Goal: Feedback & Contribution: Contribute content

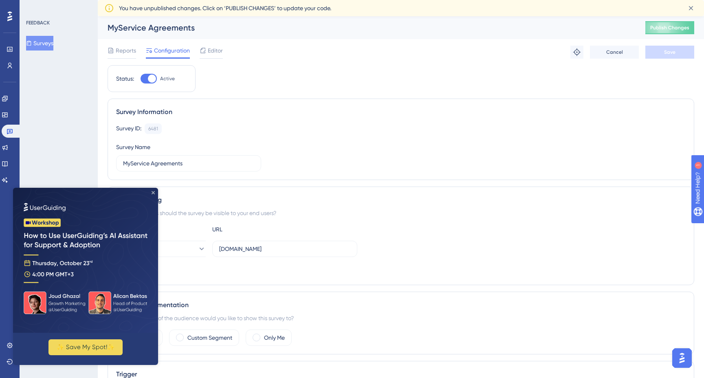
click at [153, 191] on icon "Close Preview" at bounding box center [152, 192] width 3 height 3
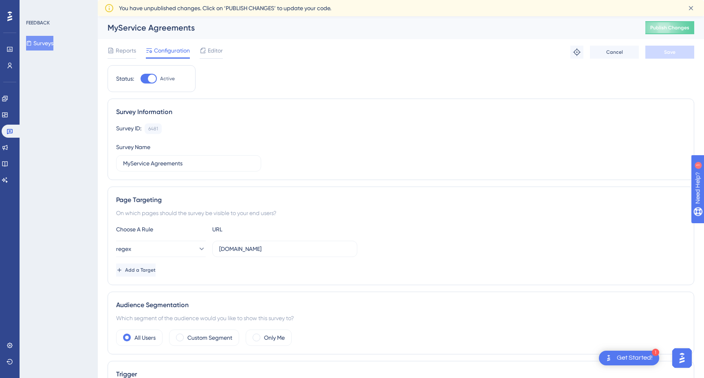
click at [45, 47] on button "Surveys" at bounding box center [39, 43] width 27 height 15
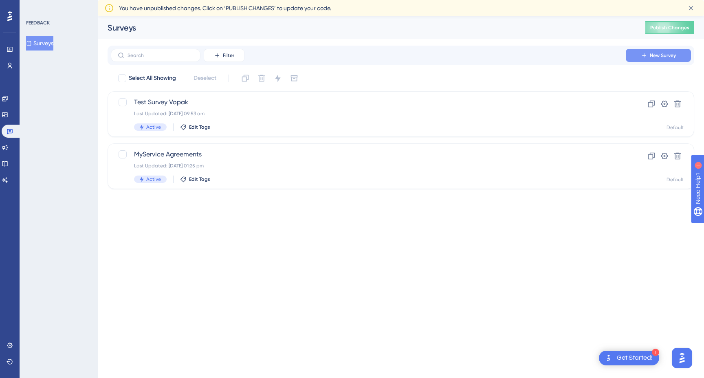
click at [660, 53] on span "New Survey" at bounding box center [663, 55] width 26 height 7
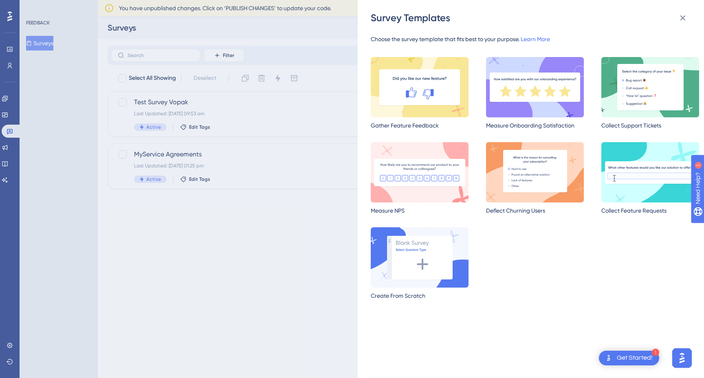
click at [551, 100] on img at bounding box center [535, 87] width 98 height 60
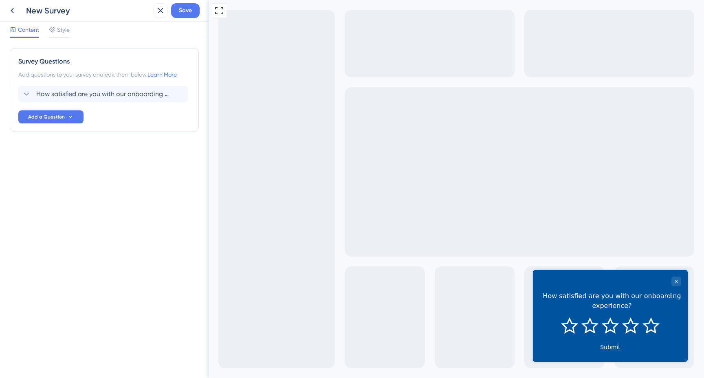
click at [134, 171] on div "Survey Questions Add questions to your survey and edit them below. Learn More H…" at bounding box center [104, 208] width 209 height 340
click at [12, 10] on icon at bounding box center [12, 11] width 10 height 10
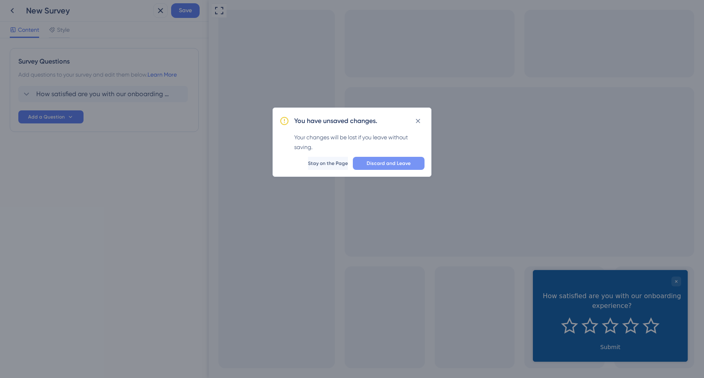
click at [391, 166] on span "Discard and Leave" at bounding box center [389, 163] width 44 height 7
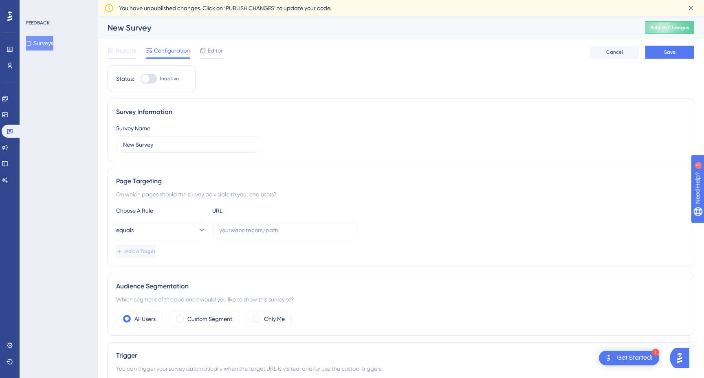
click at [50, 50] on div "FEEDBACK Surveys" at bounding box center [59, 189] width 78 height 378
click at [47, 45] on button "Surveys" at bounding box center [39, 43] width 27 height 15
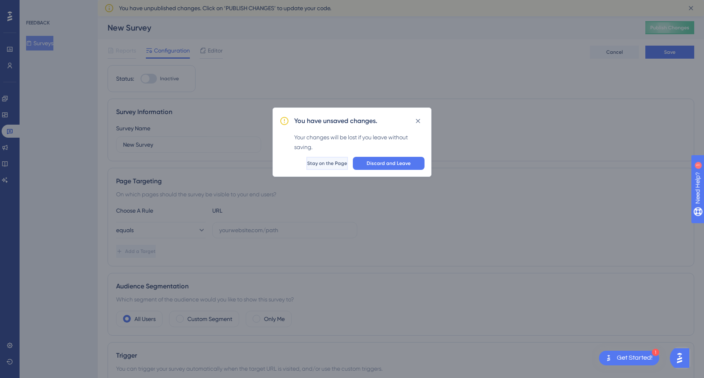
click at [327, 162] on span "Stay on the Page" at bounding box center [327, 163] width 40 height 7
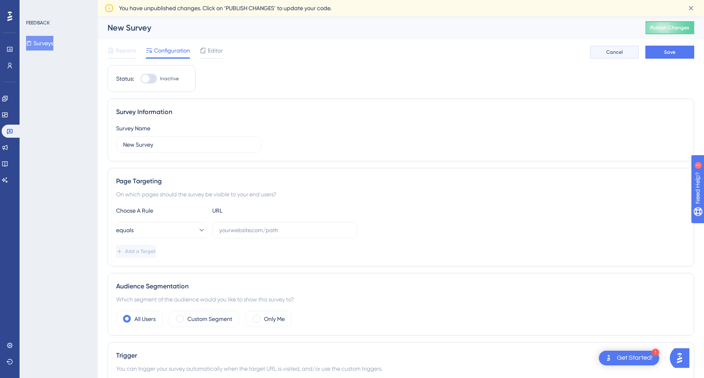
click at [618, 53] on span "Cancel" at bounding box center [614, 52] width 17 height 7
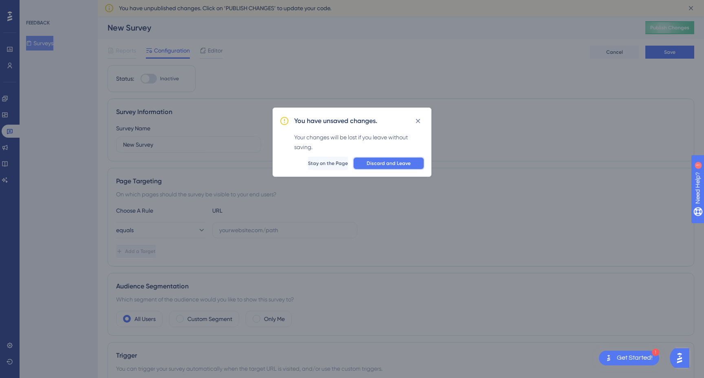
click at [395, 161] on span "Discard and Leave" at bounding box center [389, 163] width 44 height 7
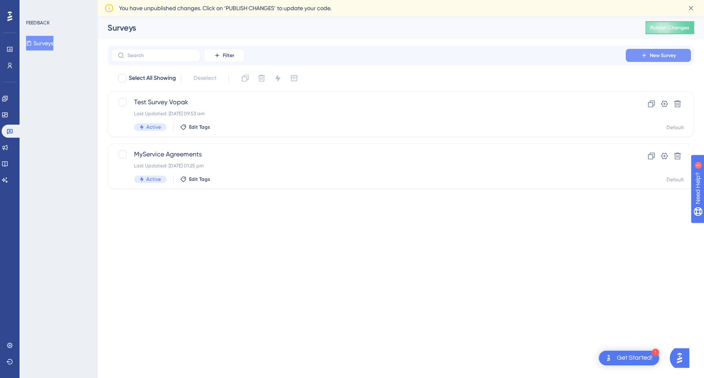
click at [669, 55] on span "New Survey" at bounding box center [663, 55] width 26 height 7
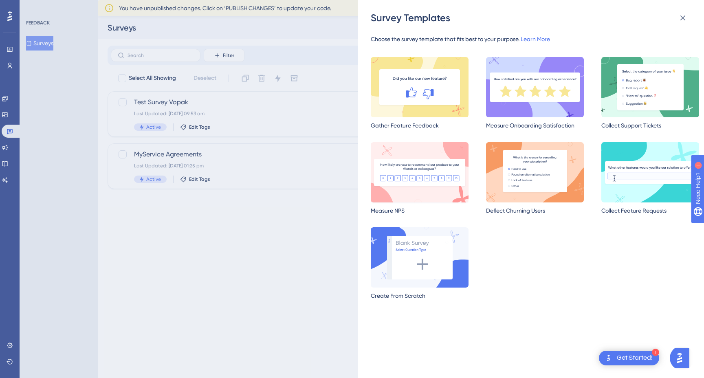
click at [423, 173] on img at bounding box center [420, 172] width 98 height 60
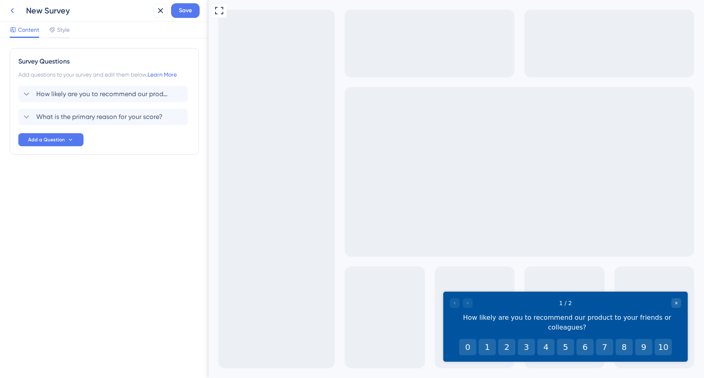
click at [14, 11] on icon at bounding box center [12, 11] width 10 height 10
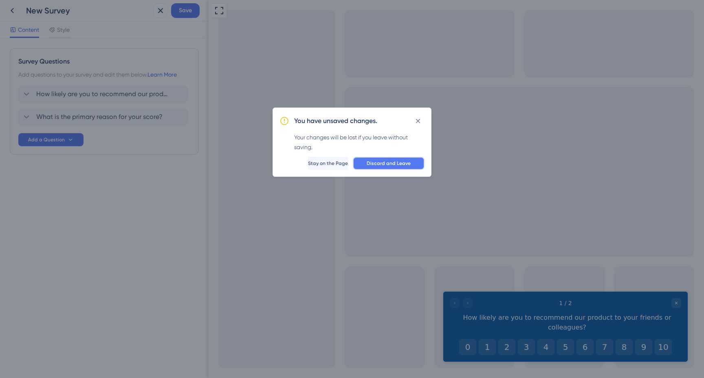
click at [408, 162] on span "Discard and Leave" at bounding box center [389, 163] width 44 height 7
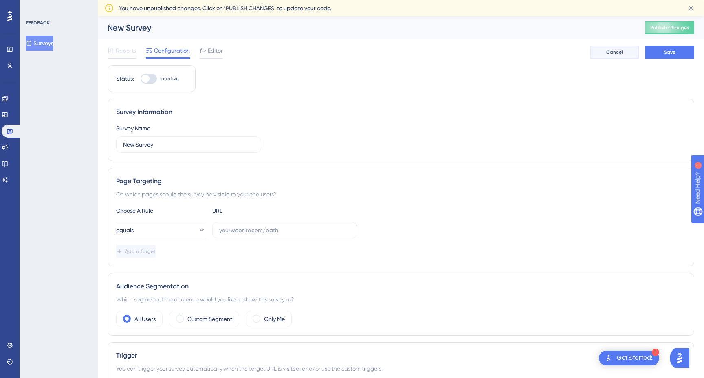
click at [613, 47] on button "Cancel" at bounding box center [614, 52] width 49 height 13
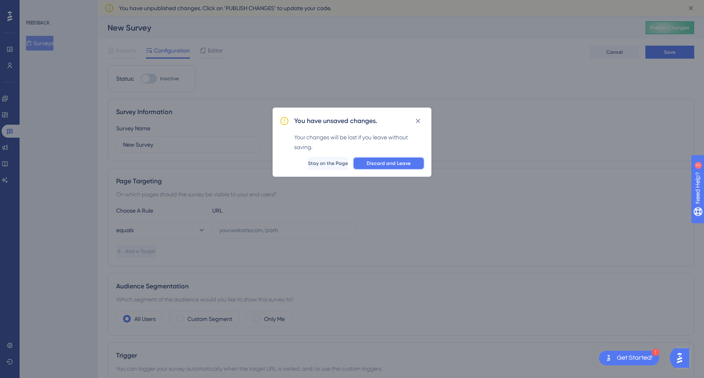
click at [386, 162] on span "Discard and Leave" at bounding box center [389, 163] width 44 height 7
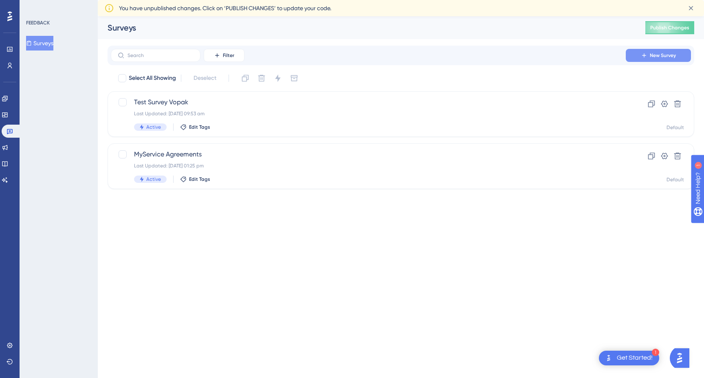
click at [645, 59] on button "New Survey" at bounding box center [658, 55] width 65 height 13
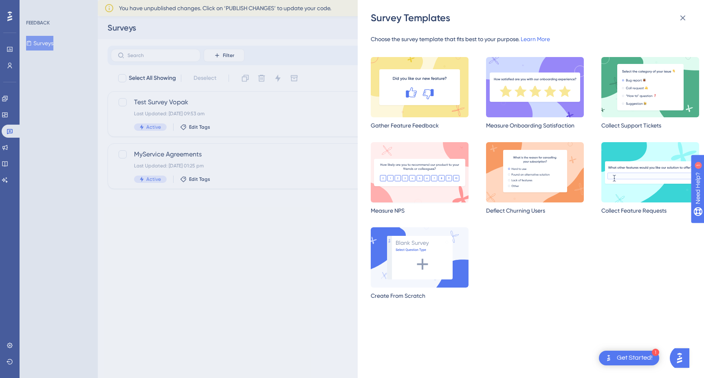
click at [430, 180] on img at bounding box center [420, 172] width 98 height 60
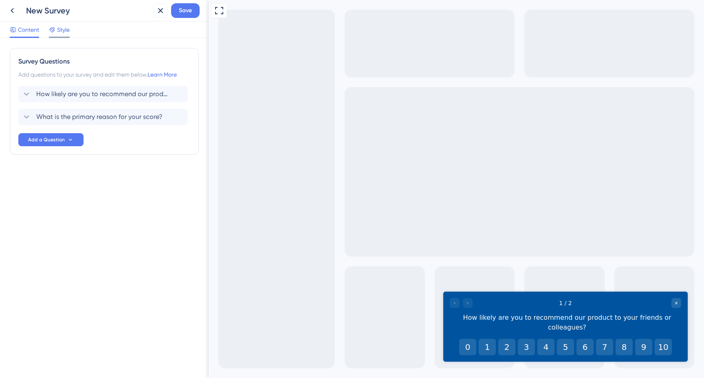
click at [60, 28] on span "Style" at bounding box center [63, 30] width 13 height 10
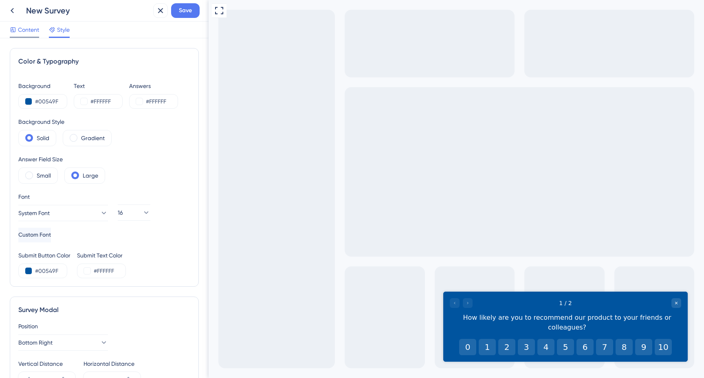
click at [29, 29] on span "Content" at bounding box center [28, 30] width 21 height 10
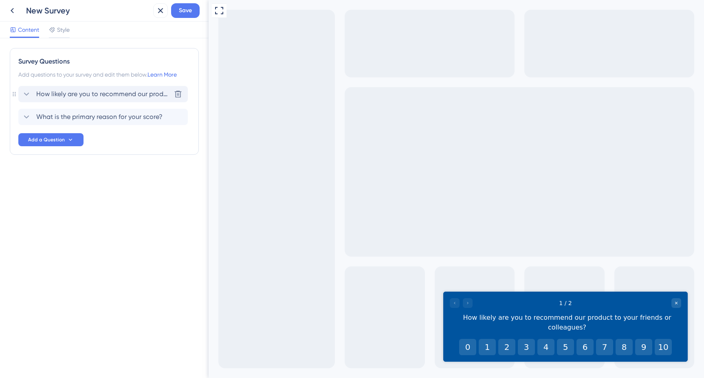
click at [29, 97] on icon at bounding box center [27, 94] width 10 height 10
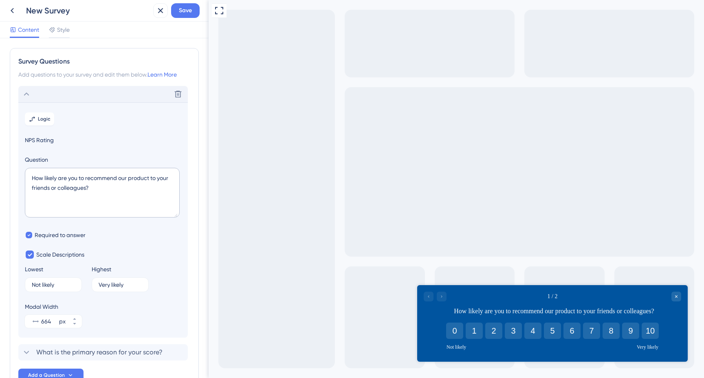
click at [27, 94] on icon at bounding box center [27, 94] width 10 height 10
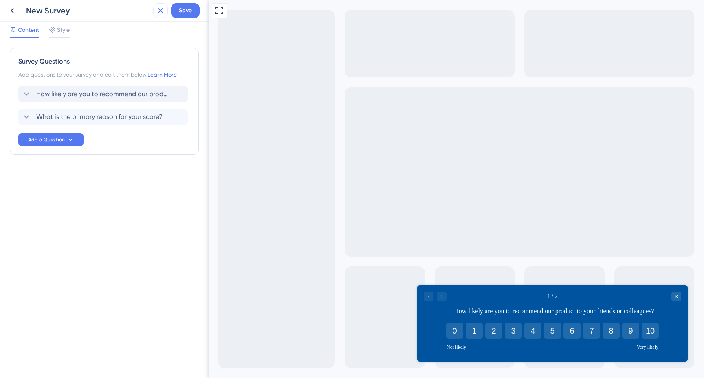
click at [162, 12] on icon at bounding box center [160, 10] width 5 height 5
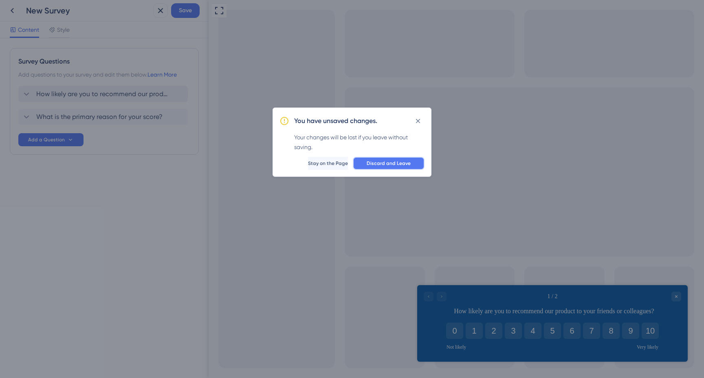
click at [382, 162] on span "Discard and Leave" at bounding box center [389, 163] width 44 height 7
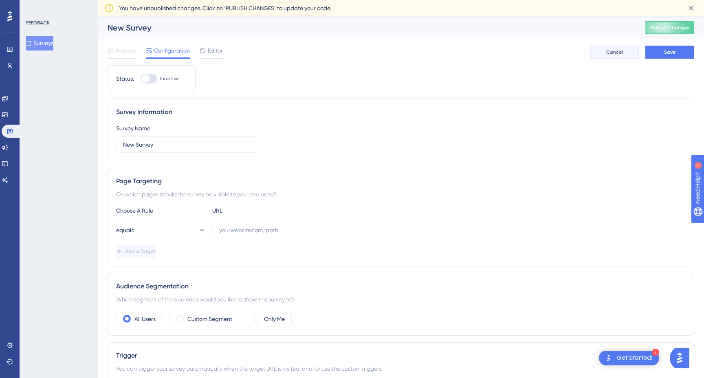
click at [612, 55] on button "Cancel" at bounding box center [614, 52] width 49 height 13
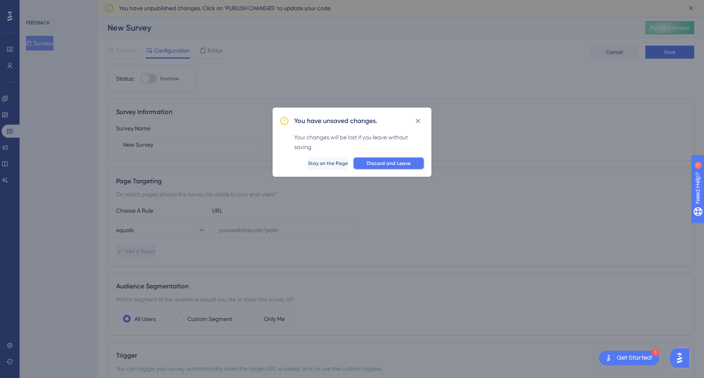
click at [389, 163] on span "Discard and Leave" at bounding box center [389, 163] width 44 height 7
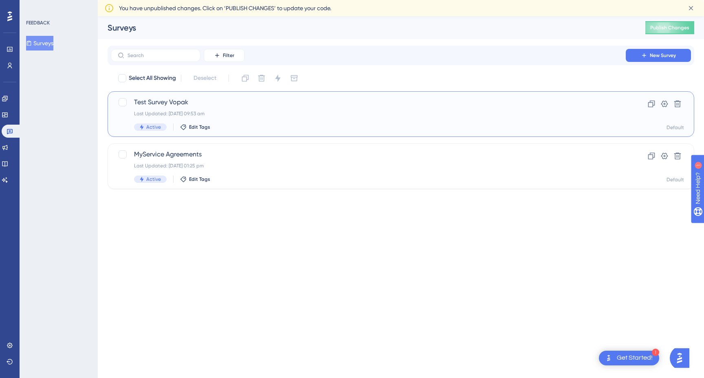
click at [173, 101] on span "Test Survey Vopak" at bounding box center [368, 102] width 468 height 10
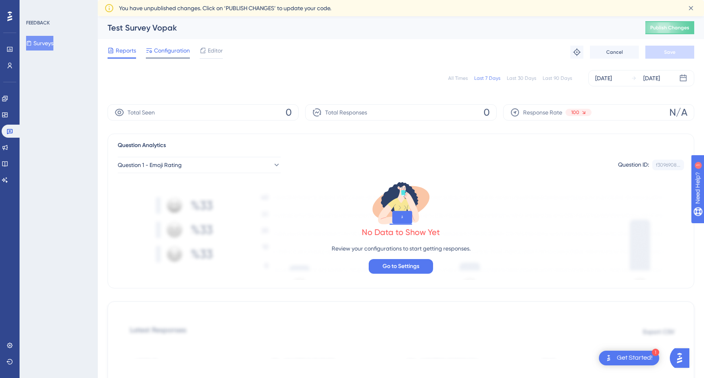
click at [171, 46] on span "Configuration" at bounding box center [172, 51] width 36 height 10
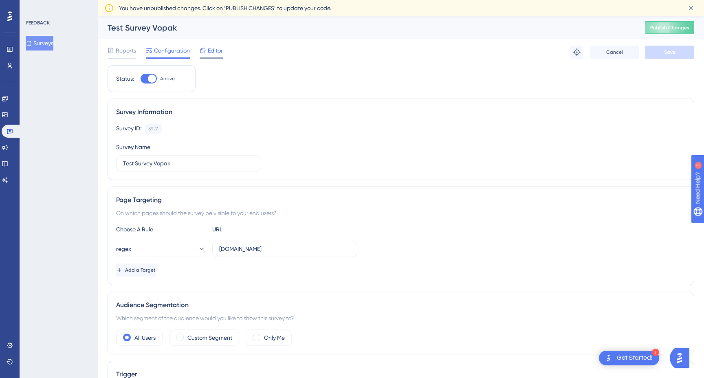
click at [220, 52] on span "Editor" at bounding box center [215, 51] width 15 height 10
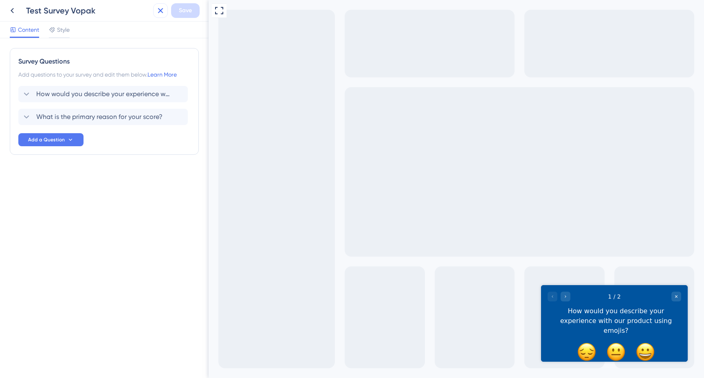
click at [159, 11] on icon at bounding box center [160, 10] width 5 height 5
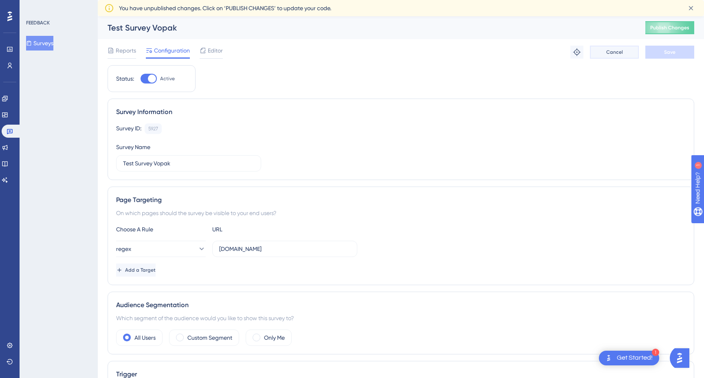
click at [621, 57] on button "Cancel" at bounding box center [614, 52] width 49 height 13
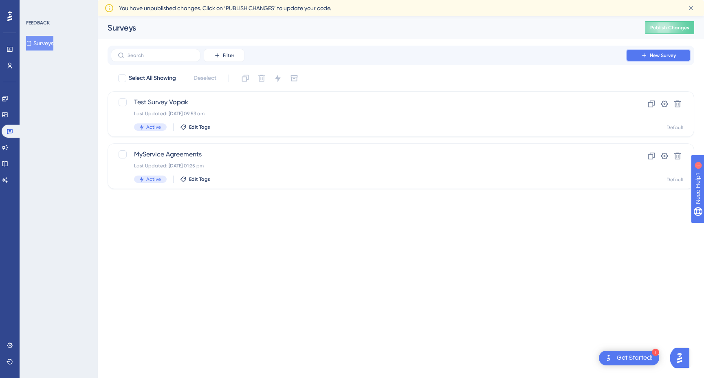
click at [677, 58] on button "New Survey" at bounding box center [658, 55] width 65 height 13
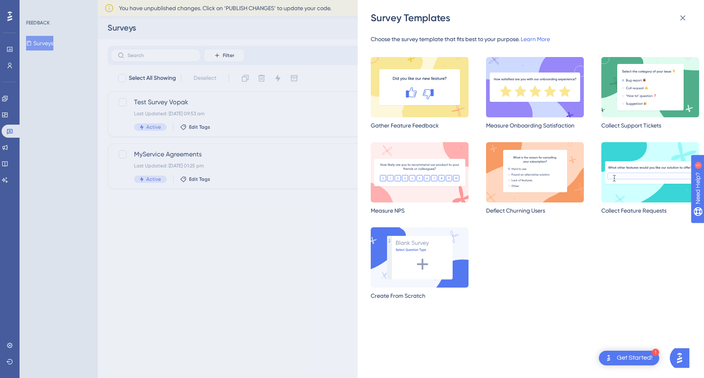
click at [541, 94] on img at bounding box center [535, 87] width 98 height 60
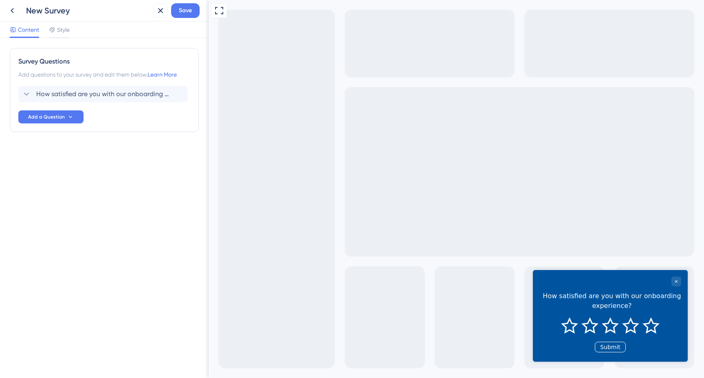
click at [610, 345] on button "Submit" at bounding box center [610, 346] width 31 height 11
click at [610, 347] on button "Submit" at bounding box center [610, 346] width 31 height 11
click at [56, 116] on span "Add a Question" at bounding box center [46, 117] width 37 height 7
click at [130, 179] on div "Survey Questions Add questions to your survey and edit them below. Learn More H…" at bounding box center [104, 208] width 209 height 340
click at [59, 111] on button "Add a Question" at bounding box center [50, 116] width 65 height 13
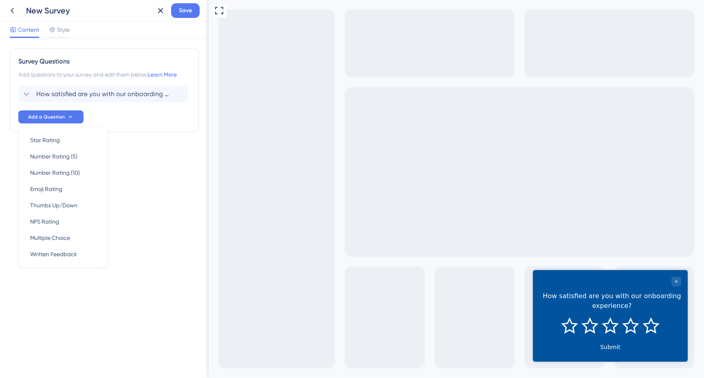
click at [194, 184] on div "Survey Questions Add questions to your survey and edit them below. Learn More H…" at bounding box center [104, 208] width 209 height 340
click at [26, 93] on icon at bounding box center [27, 94] width 10 height 10
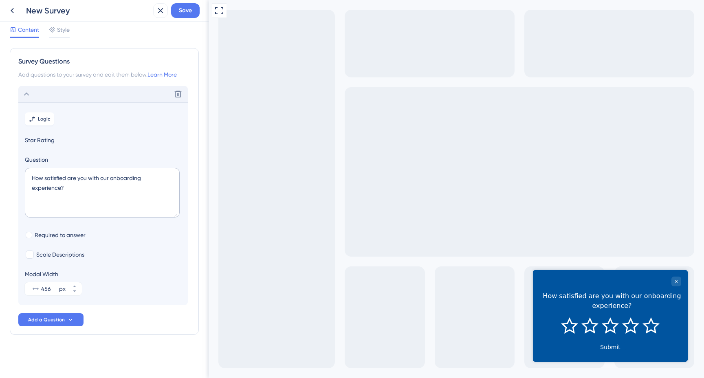
click at [26, 93] on icon at bounding box center [26, 93] width 5 height 3
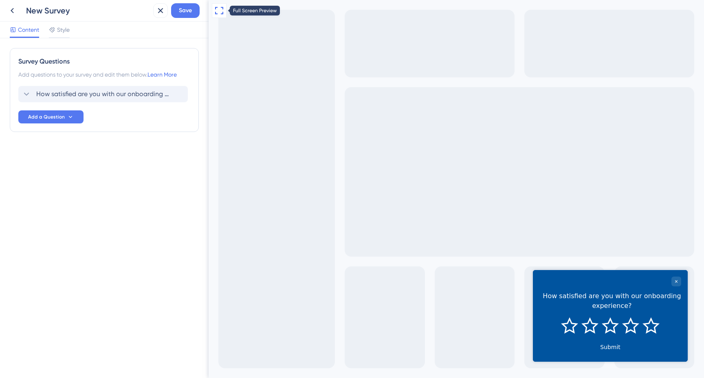
click at [217, 11] on icon at bounding box center [219, 11] width 10 height 10
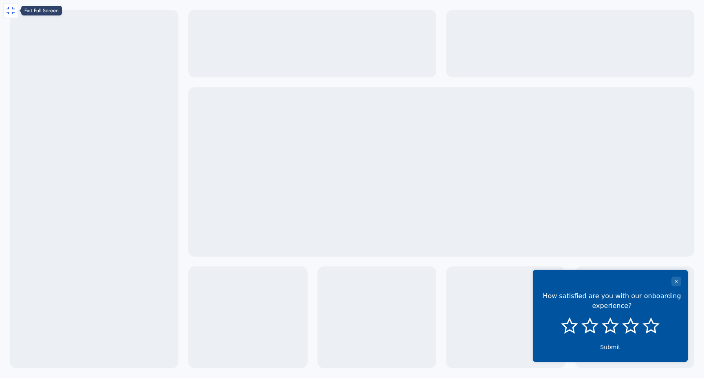
click at [13, 11] on icon at bounding box center [11, 11] width 10 height 10
